Goal: Check status: Check status

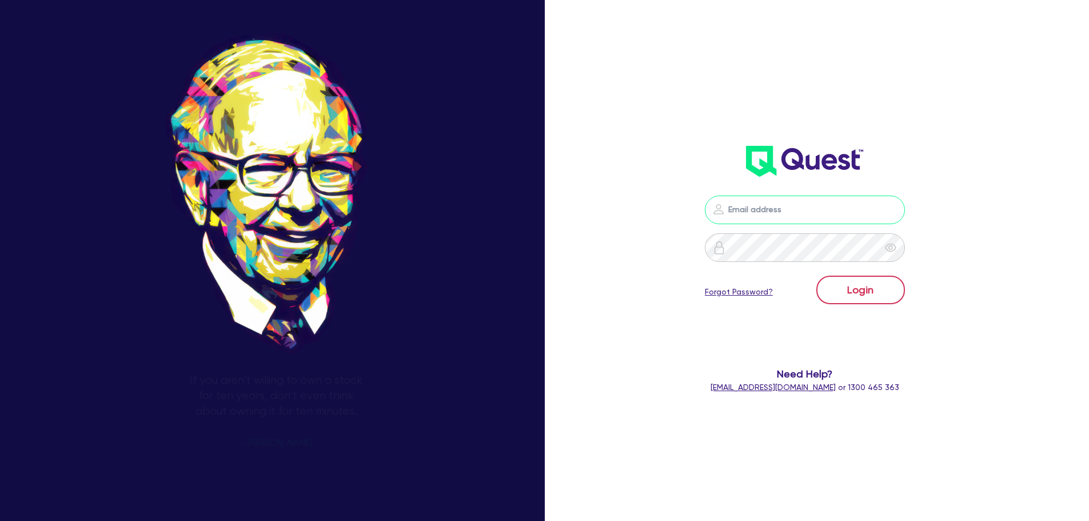
type input "[PERSON_NAME][EMAIL_ADDRESS][PERSON_NAME][DOMAIN_NAME]"
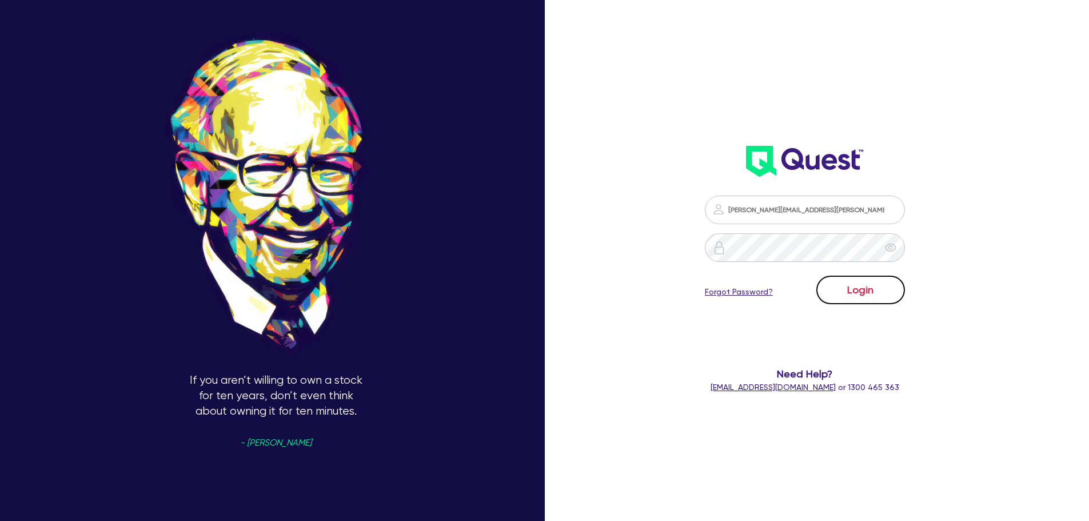
click at [891, 298] on button "Login" at bounding box center [860, 290] width 89 height 29
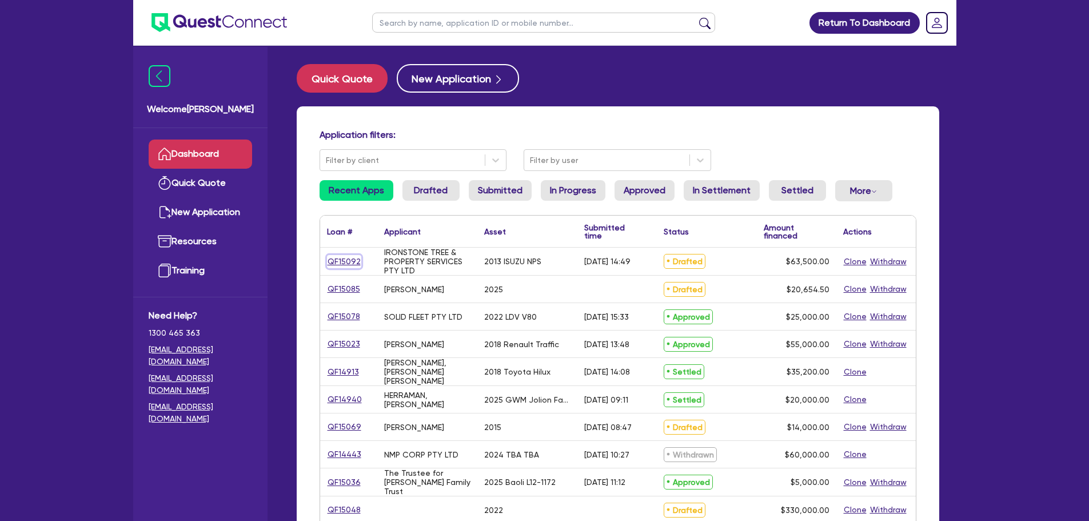
click at [348, 264] on link "QF15092" at bounding box center [344, 261] width 34 height 13
select select "CARS_AND_LIGHT_TRUCKS"
select select "LIGHT_TRUCKS"
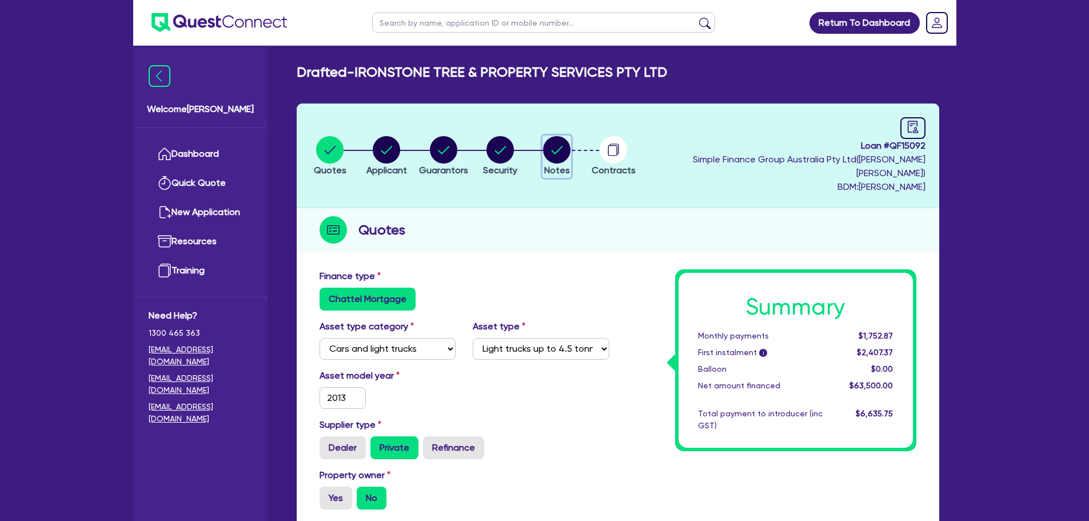
click at [571, 141] on circle "button" at bounding box center [556, 149] width 27 height 27
select select "Quest Finance - Own Book"
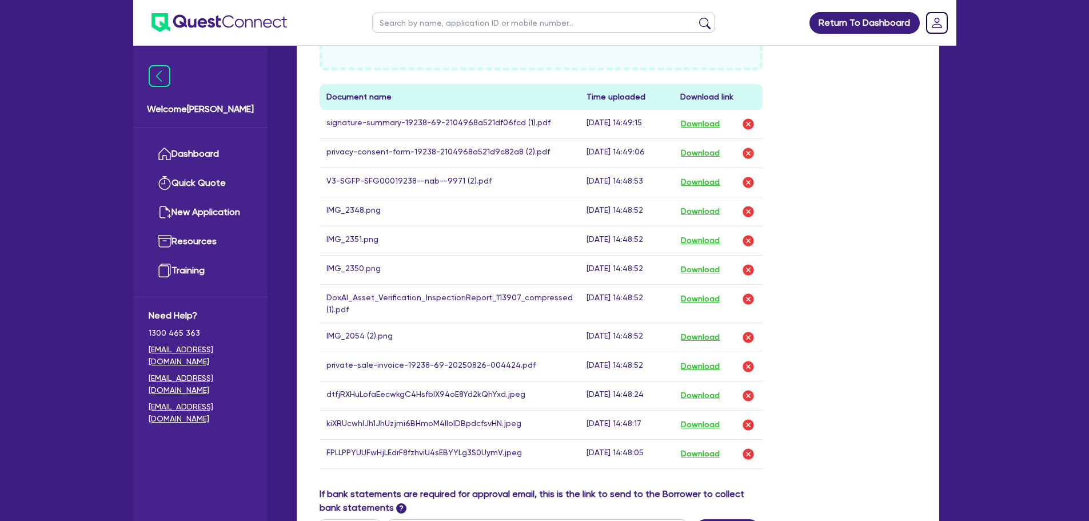
scroll to position [629, 0]
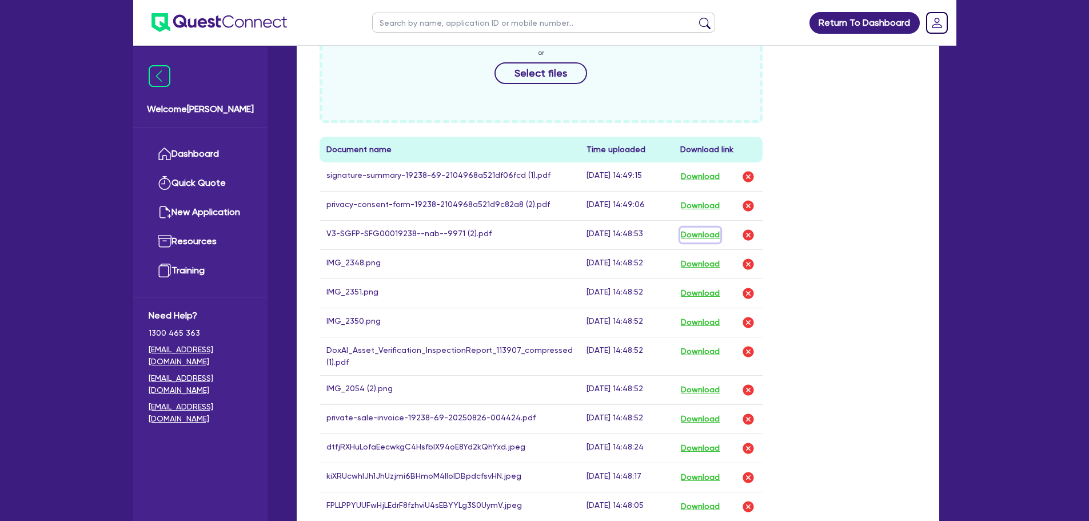
click at [683, 228] on button "Download" at bounding box center [700, 235] width 40 height 15
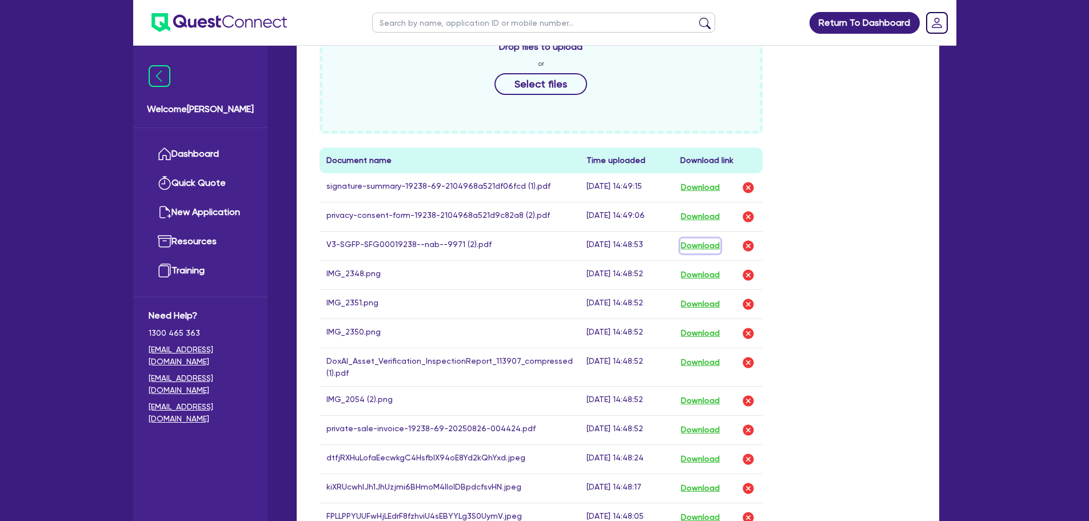
scroll to position [515, 0]
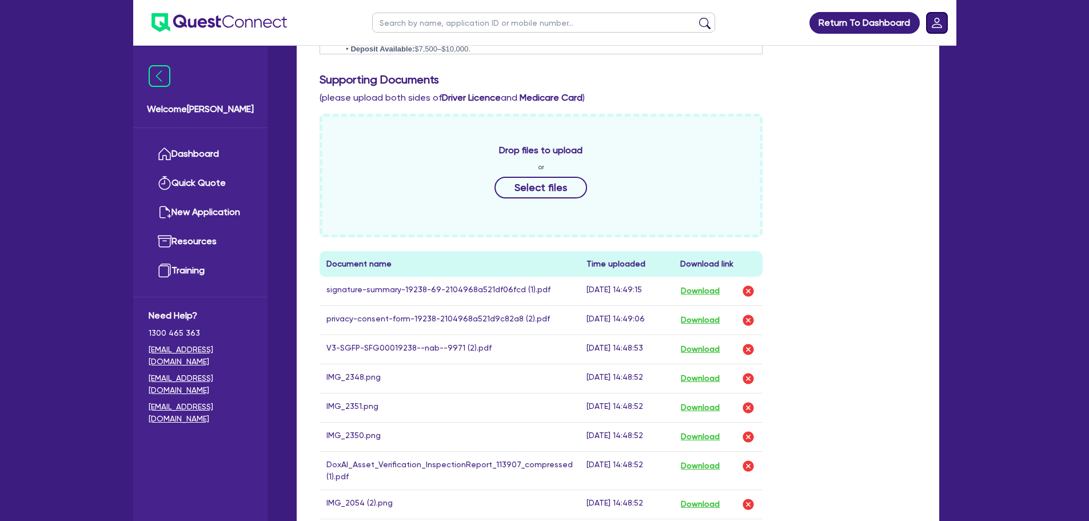
click at [943, 20] on rect "Dropdown toggle" at bounding box center [937, 23] width 21 height 21
click at [783, 88] on div "Supporting Documents (please upload both sides of Driver Licence and Medicare C…" at bounding box center [618, 89] width 614 height 32
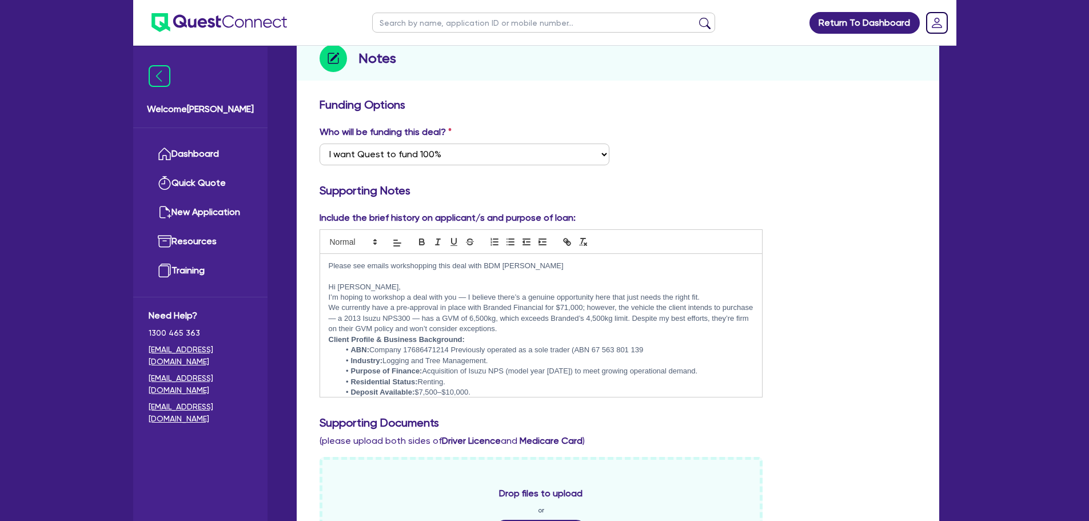
scroll to position [0, 0]
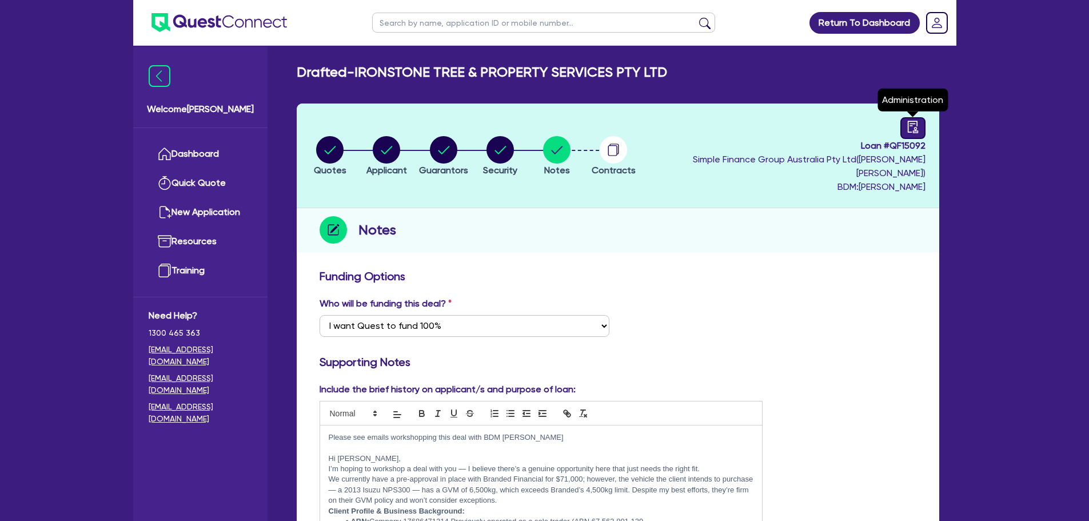
click at [905, 127] on link at bounding box center [912, 128] width 25 height 22
select select "DRAFTED_AMENDED"
select select "Quest Finance - Own Book"
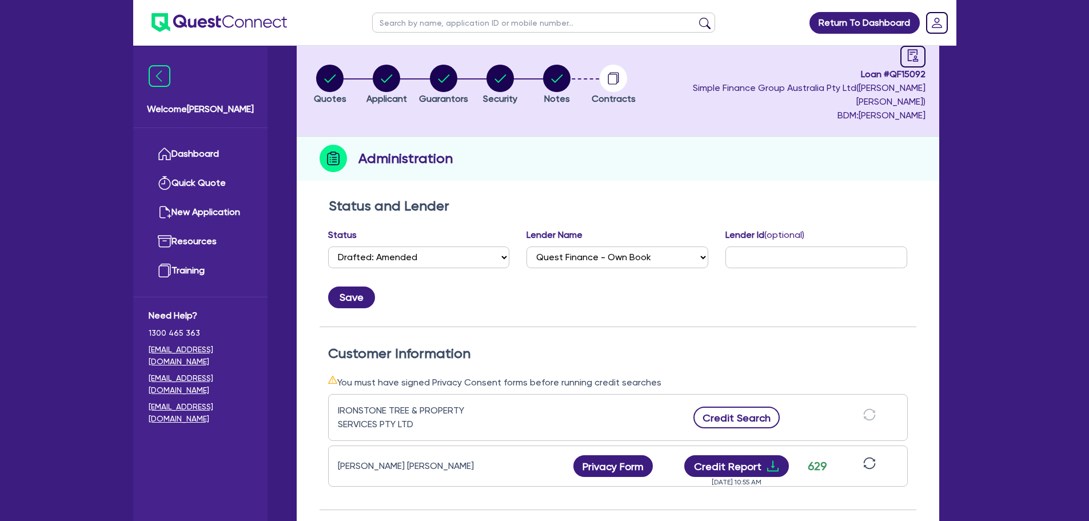
scroll to position [172, 0]
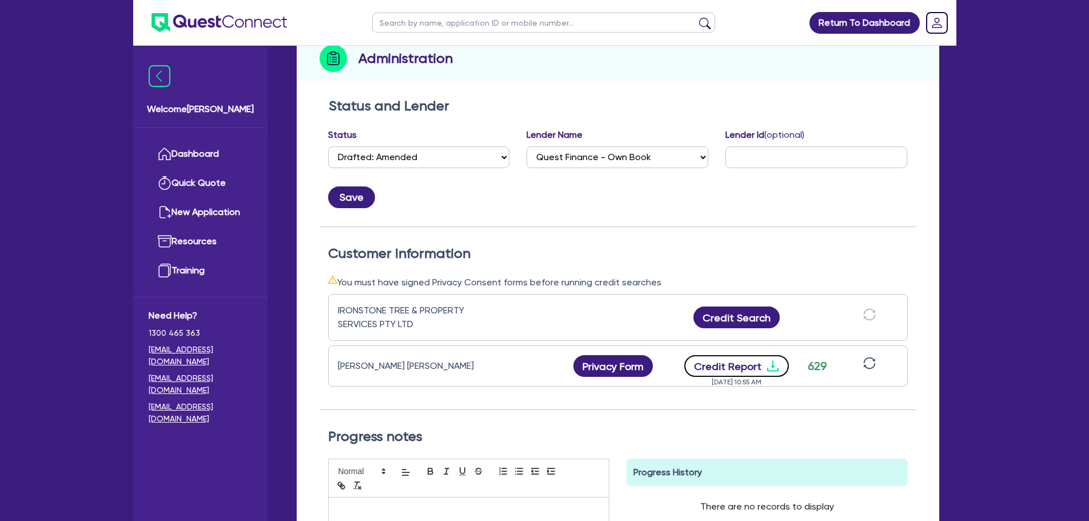
click at [774, 359] on icon "download" at bounding box center [773, 366] width 14 height 14
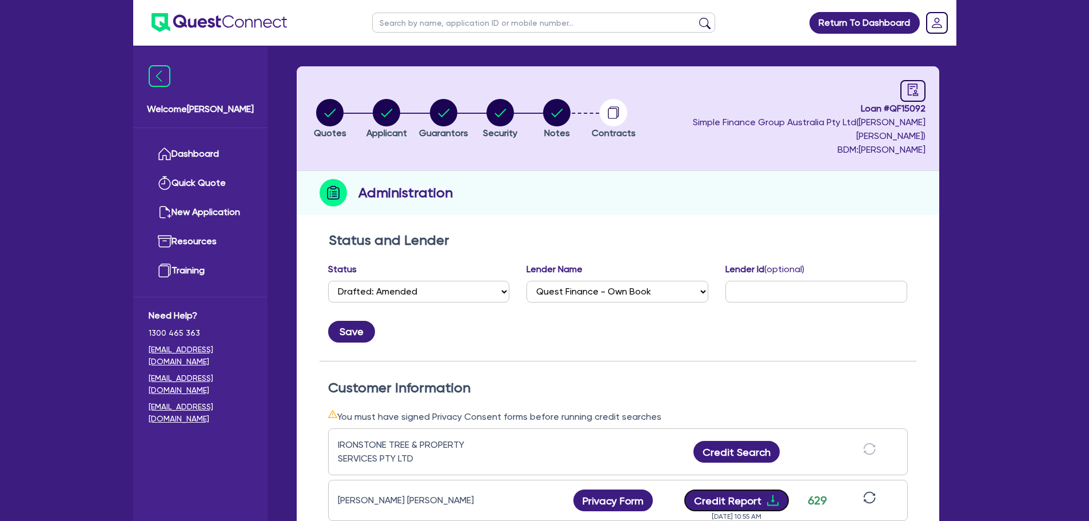
scroll to position [57, 0]
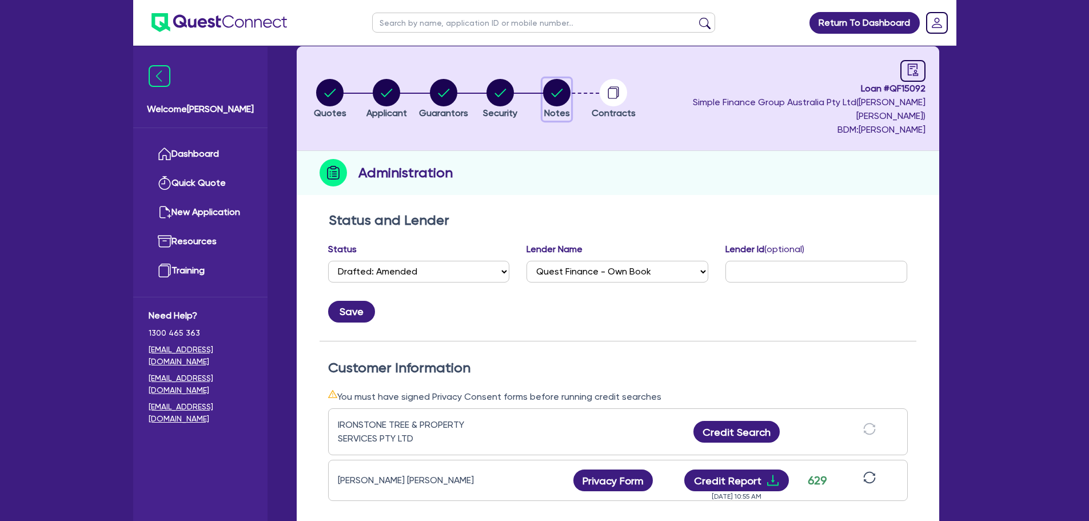
click at [571, 89] on circle "button" at bounding box center [556, 92] width 27 height 27
select select "Quest Finance - Own Book"
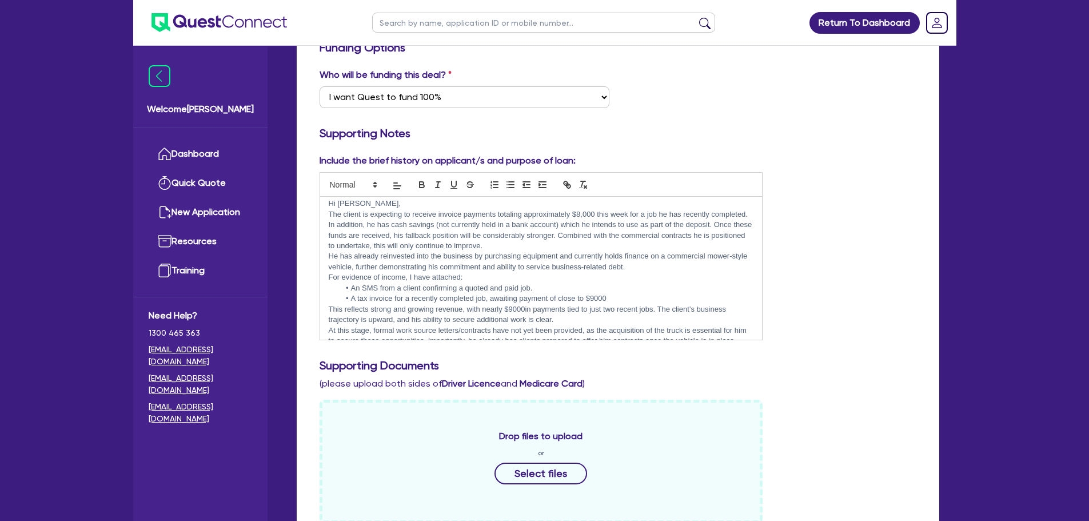
scroll to position [572, 0]
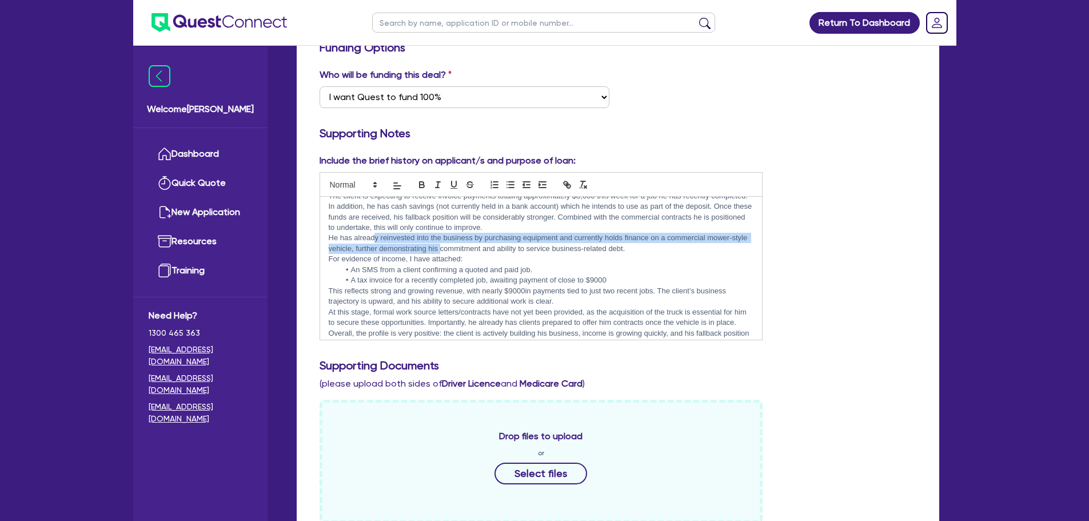
drag, startPoint x: 373, startPoint y: 232, endPoint x: 457, endPoint y: 242, distance: 84.7
click at [457, 242] on p "He has already reinvested into the business by purchasing equipment and current…" at bounding box center [541, 243] width 425 height 21
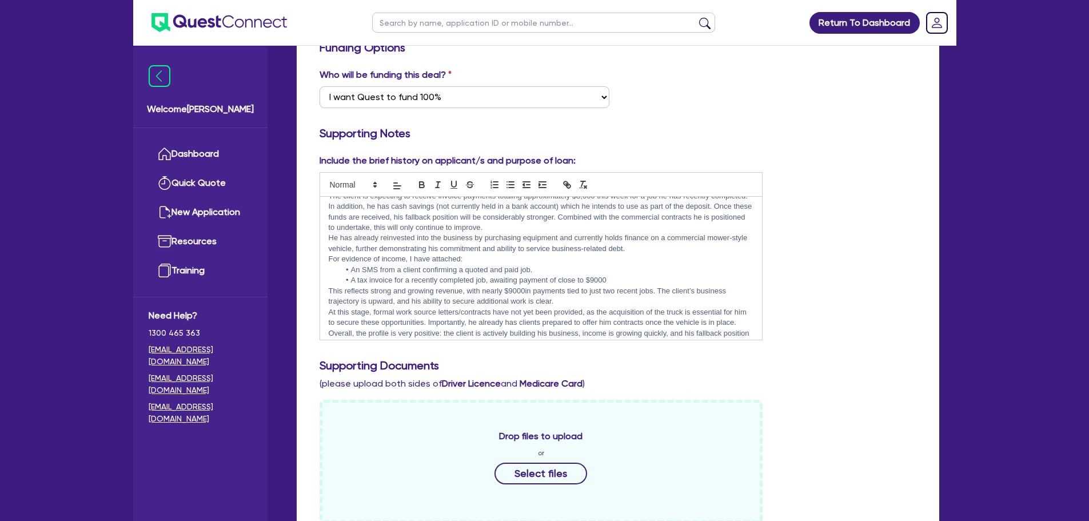
click at [497, 242] on p "He has already reinvested into the business by purchasing equipment and current…" at bounding box center [541, 243] width 425 height 21
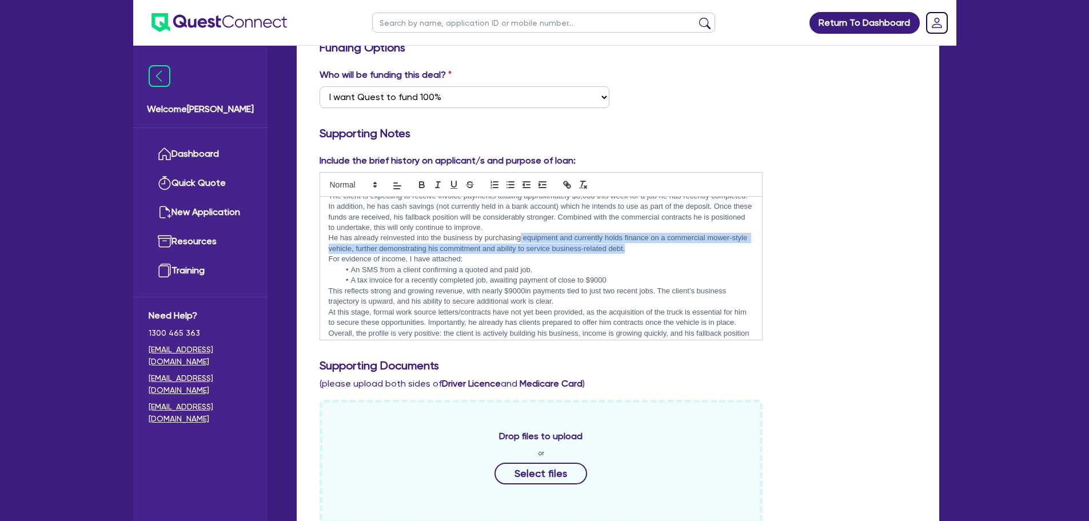
drag, startPoint x: 520, startPoint y: 230, endPoint x: 661, endPoint y: 246, distance: 141.5
click at [661, 246] on p "He has already reinvested into the business by purchasing equipment and current…" at bounding box center [541, 243] width 425 height 21
click at [605, 247] on p "He has already reinvested into the business by purchasing equipment and current…" at bounding box center [541, 243] width 425 height 21
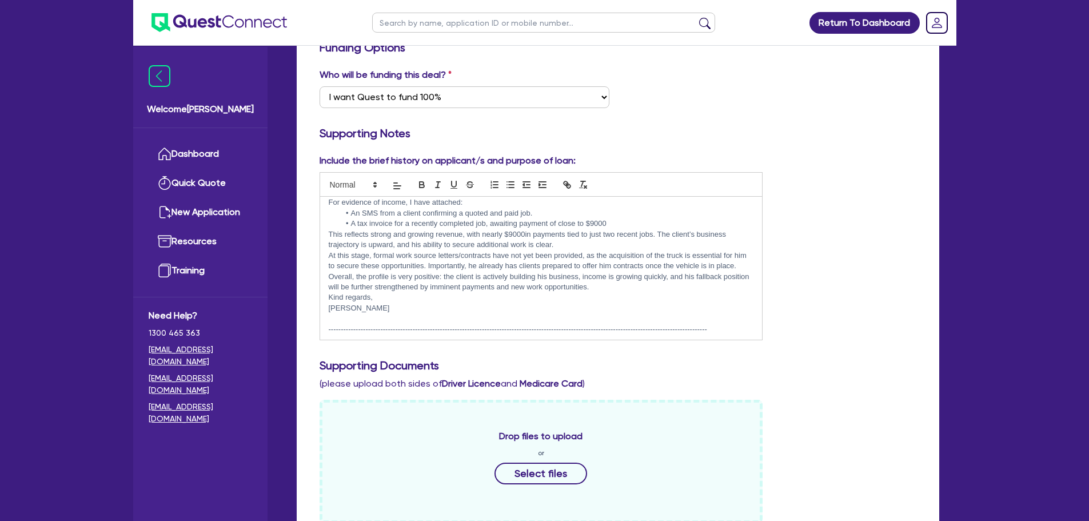
scroll to position [629, 0]
drag, startPoint x: 459, startPoint y: 211, endPoint x: 491, endPoint y: 221, distance: 32.9
click at [491, 221] on ul "An SMS from a client confirming a quoted and paid job. A tax invoice for a rece…" at bounding box center [541, 218] width 425 height 21
click at [478, 222] on li "A tax invoice for a recently completed job, awaiting payment of close to $9000" at bounding box center [547, 223] width 414 height 10
drag, startPoint x: 448, startPoint y: 225, endPoint x: 492, endPoint y: 232, distance: 44.5
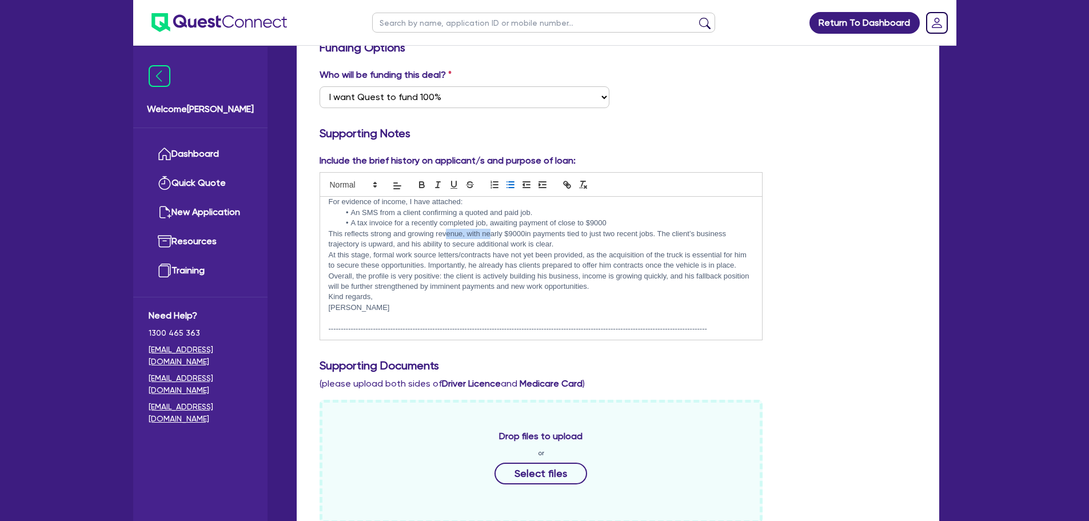
click at [492, 232] on p "This reflects strong and growing revenue, with nearly $9000in payments tied to …" at bounding box center [541, 239] width 425 height 21
click at [494, 234] on p "This reflects strong and growing revenue, with nearly $9000in payments tied to …" at bounding box center [541, 239] width 425 height 21
drag, startPoint x: 461, startPoint y: 238, endPoint x: 483, endPoint y: 245, distance: 22.2
click at [483, 245] on p "This reflects strong and growing revenue, with nearly $9000in payments tied to …" at bounding box center [541, 239] width 425 height 21
click at [459, 250] on p "At this stage, formal work source letters/contracts have not yet been provided,…" at bounding box center [541, 260] width 425 height 21
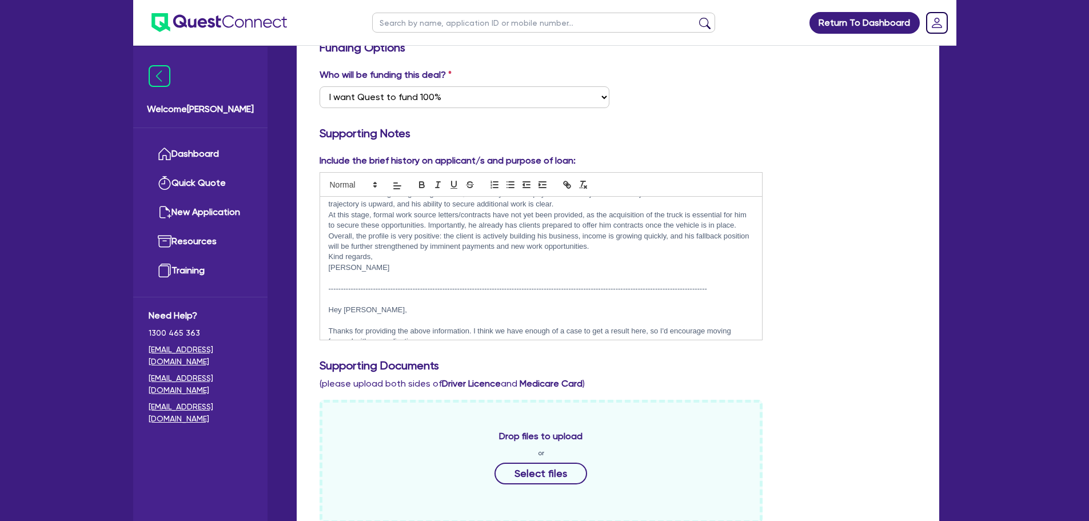
scroll to position [686, 0]
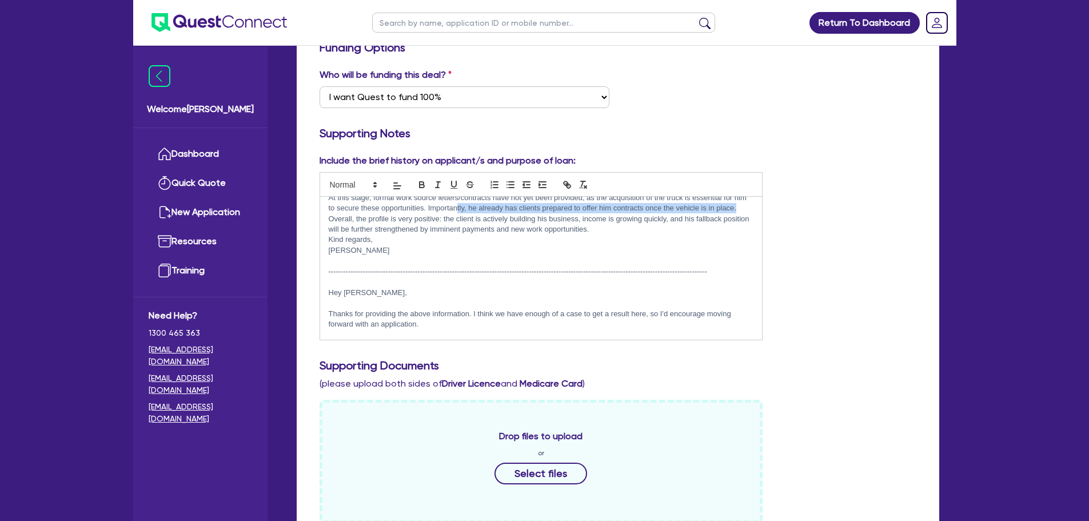
drag, startPoint x: 471, startPoint y: 210, endPoint x: 527, endPoint y: 212, distance: 56.1
click at [527, 212] on p "At this stage, formal work source letters/contracts have not yet been provided,…" at bounding box center [541, 203] width 425 height 21
click at [545, 212] on p "At this stage, formal work source letters/contracts have not yet been provided,…" at bounding box center [541, 203] width 425 height 21
drag, startPoint x: 532, startPoint y: 204, endPoint x: 587, endPoint y: 208, distance: 54.4
click at [587, 208] on p "At this stage, formal work source letters/contracts have not yet been provided,…" at bounding box center [541, 203] width 425 height 21
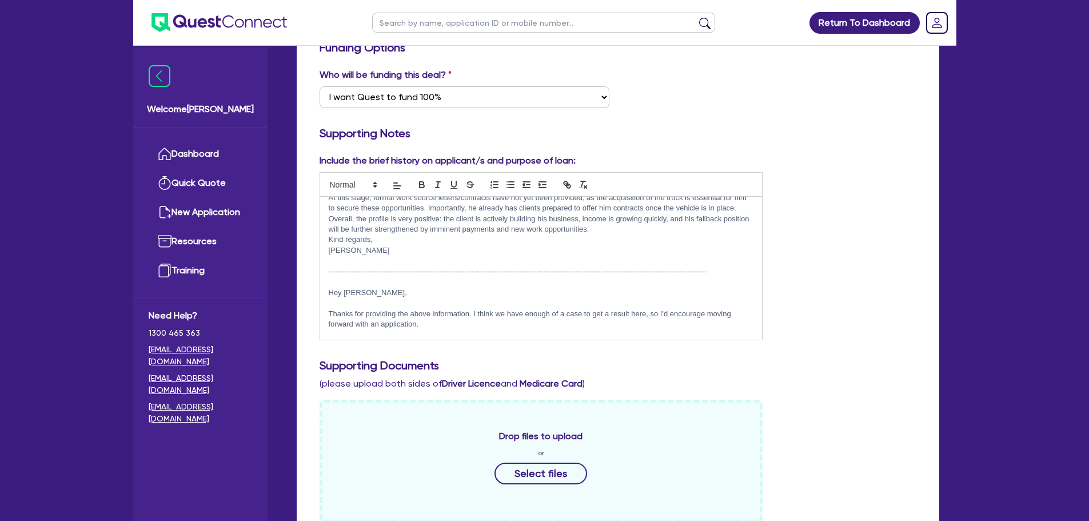
click at [599, 206] on p "At this stage, formal work source letters/contracts have not yet been provided,…" at bounding box center [541, 203] width 425 height 21
click at [619, 209] on p "At this stage, formal work source letters/contracts have not yet been provided,…" at bounding box center [541, 203] width 425 height 21
click at [565, 222] on p "Overall, the profile is very positive: the client is actively building his busi…" at bounding box center [541, 224] width 425 height 21
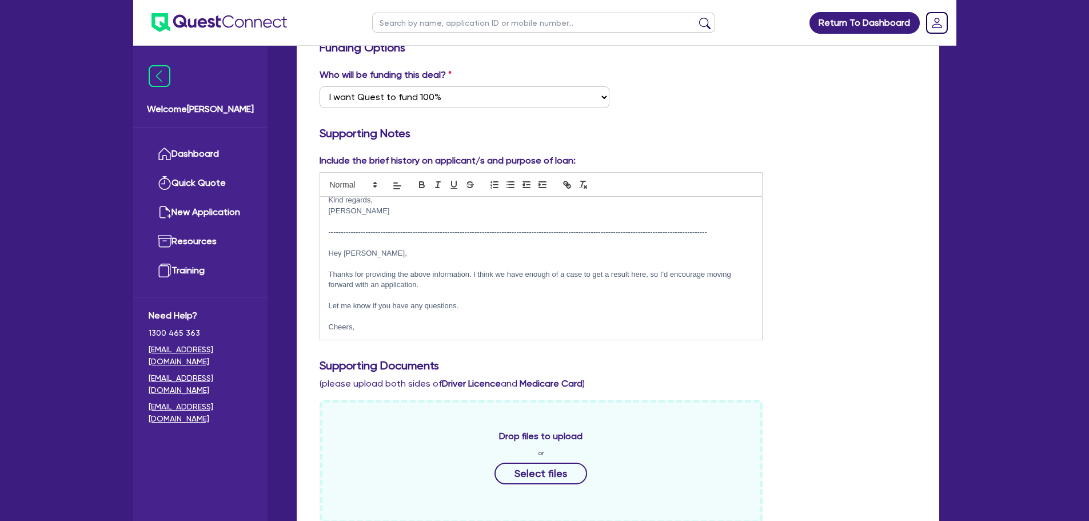
scroll to position [286, 0]
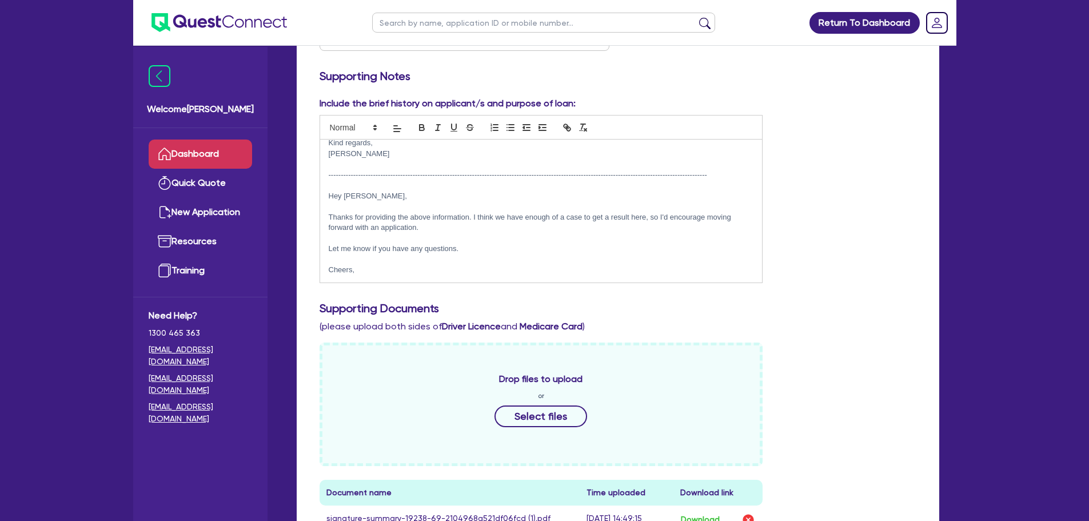
click at [176, 152] on link "Dashboard" at bounding box center [200, 154] width 103 height 29
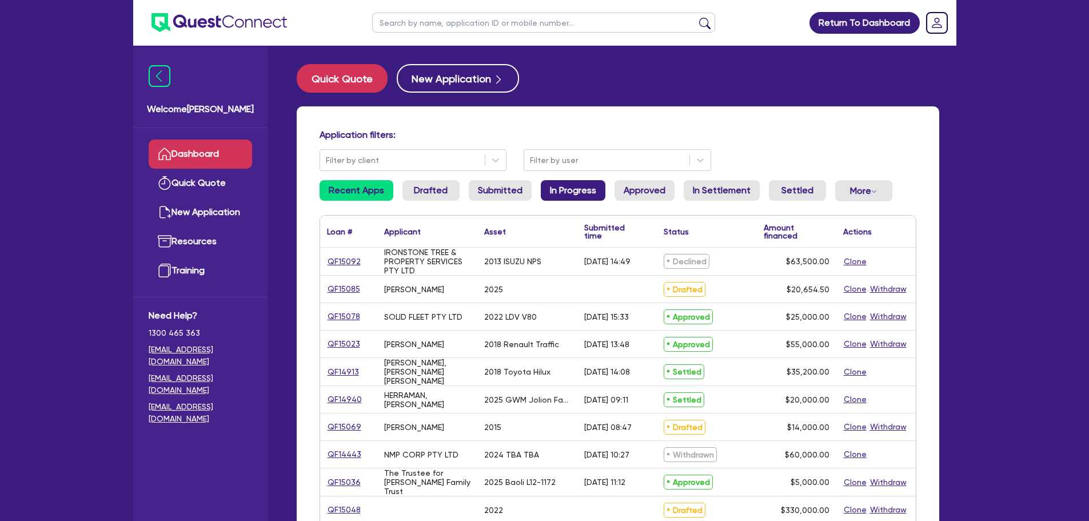
click at [564, 194] on link "In Progress" at bounding box center [573, 190] width 65 height 21
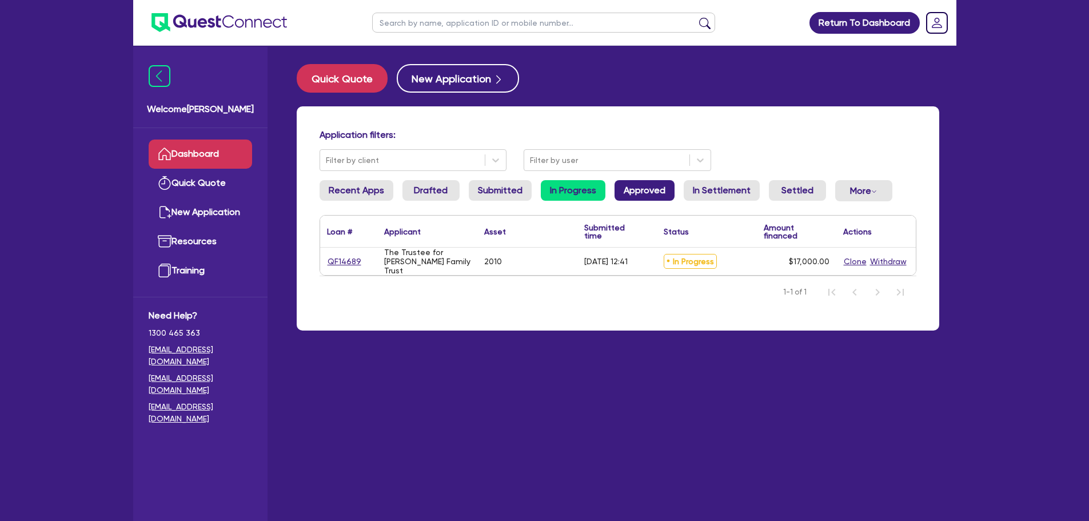
click at [641, 196] on link "Approved" at bounding box center [645, 190] width 60 height 21
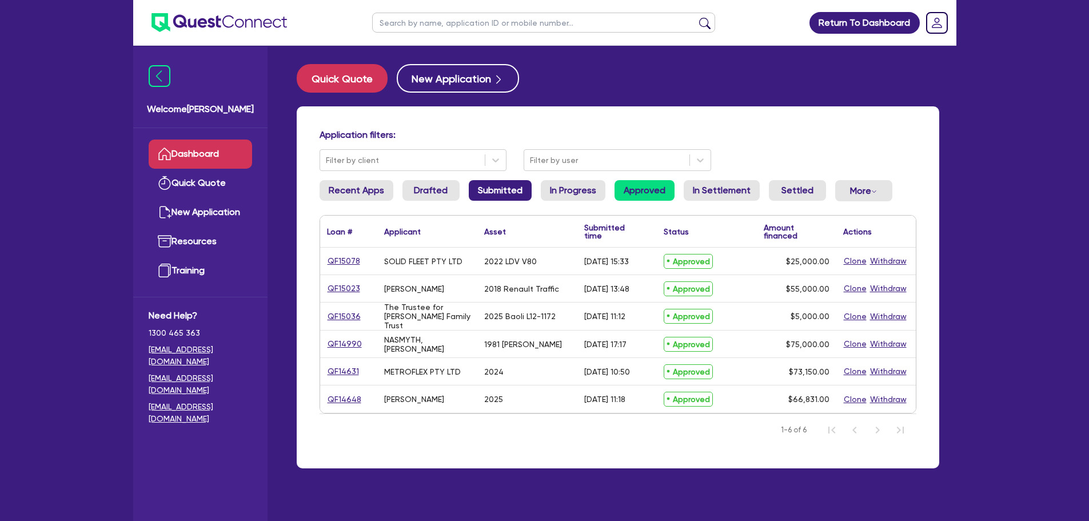
click at [486, 194] on link "Submitted" at bounding box center [500, 190] width 63 height 21
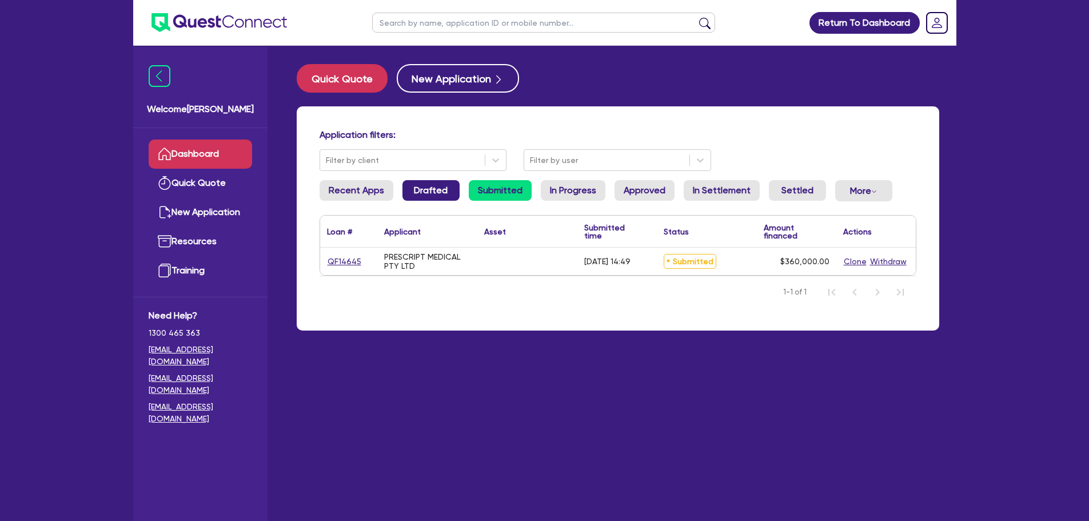
click at [452, 193] on link "Drafted" at bounding box center [431, 190] width 57 height 21
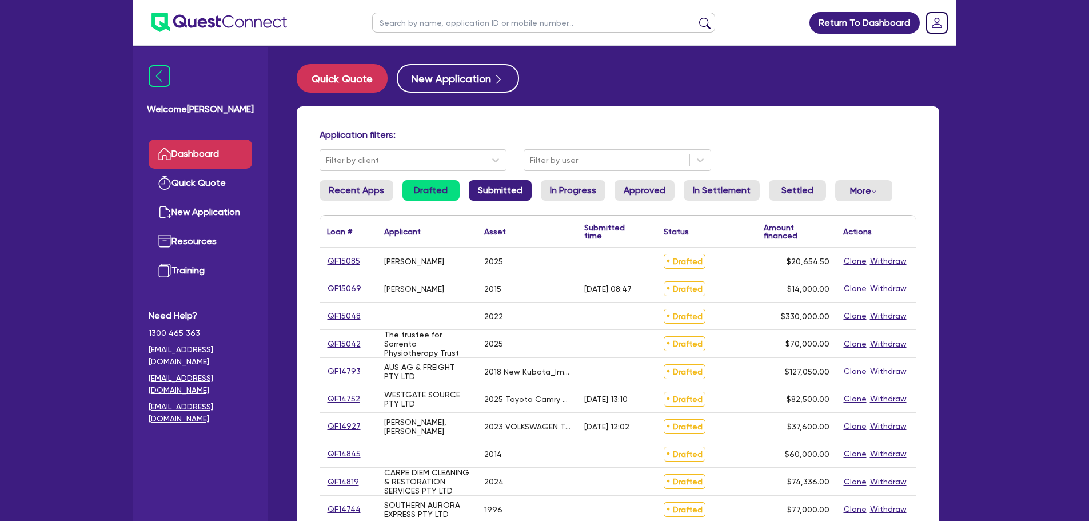
click at [504, 196] on link "Submitted" at bounding box center [500, 190] width 63 height 21
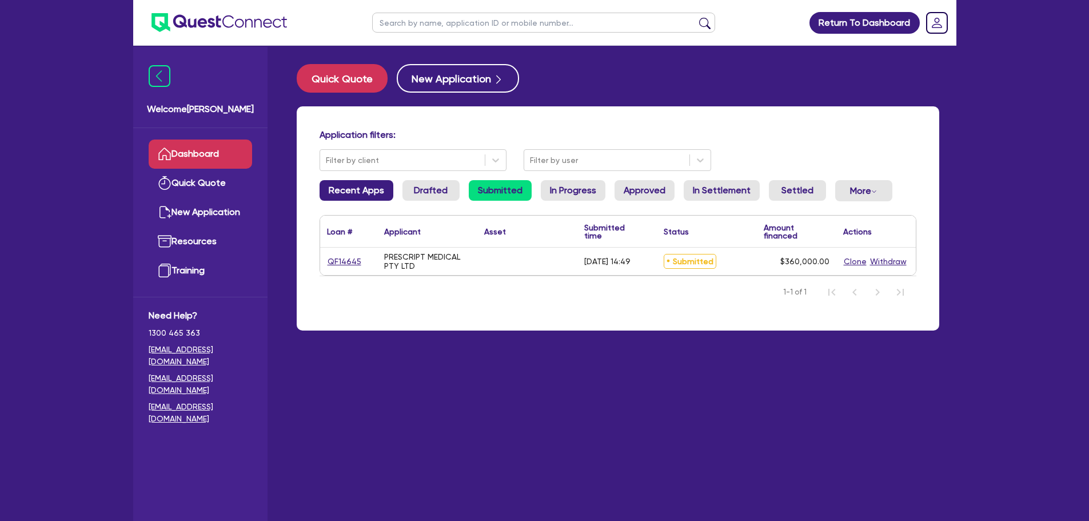
click at [354, 188] on link "Recent Apps" at bounding box center [357, 190] width 74 height 21
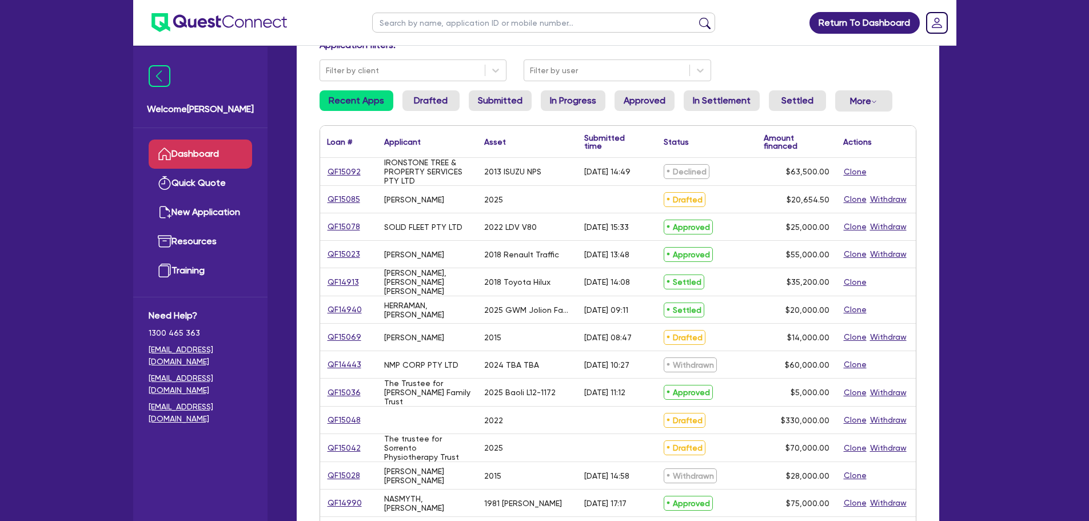
scroll to position [57, 0]
